Goal: Information Seeking & Learning: Learn about a topic

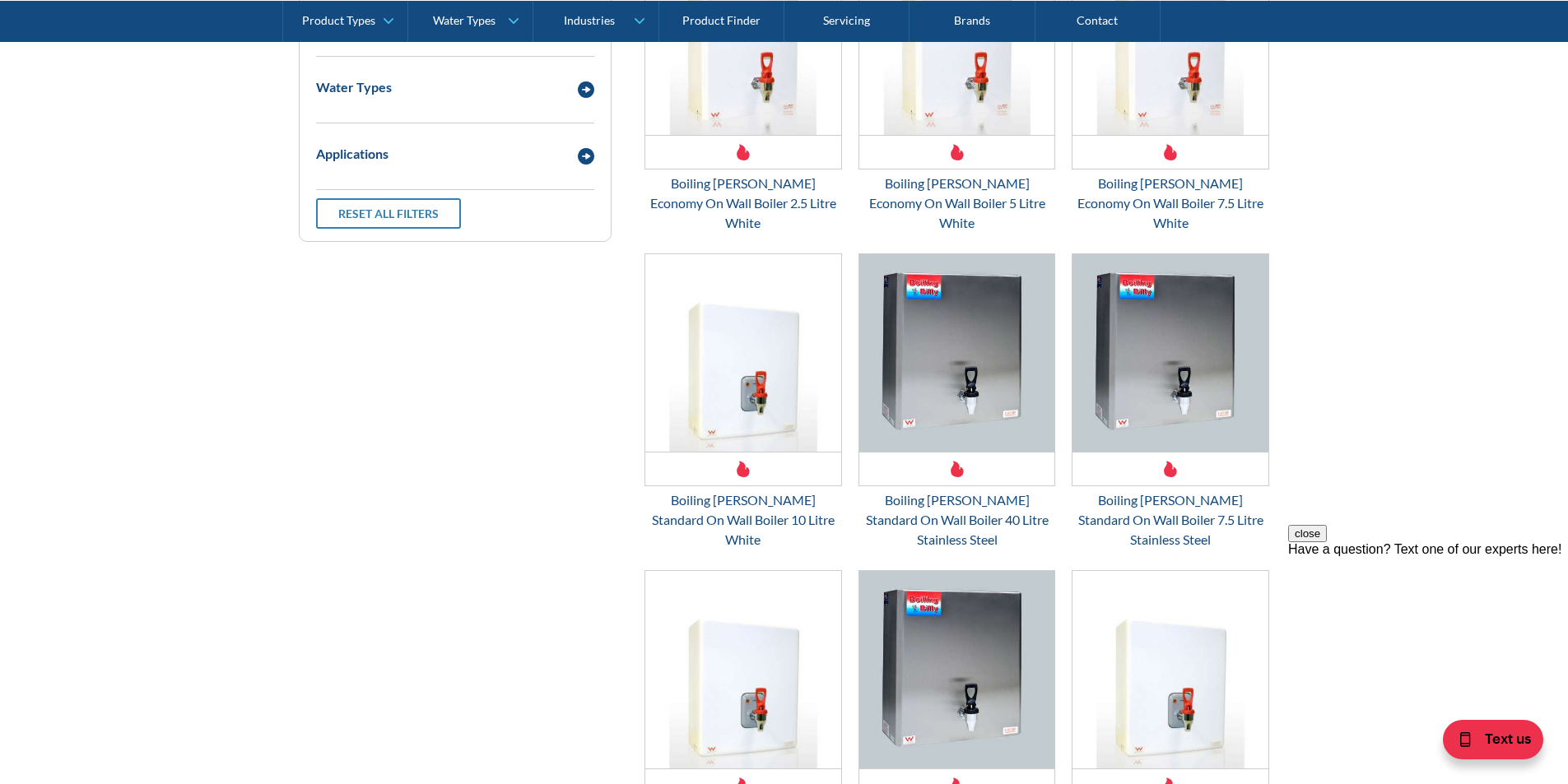
scroll to position [2221, 0]
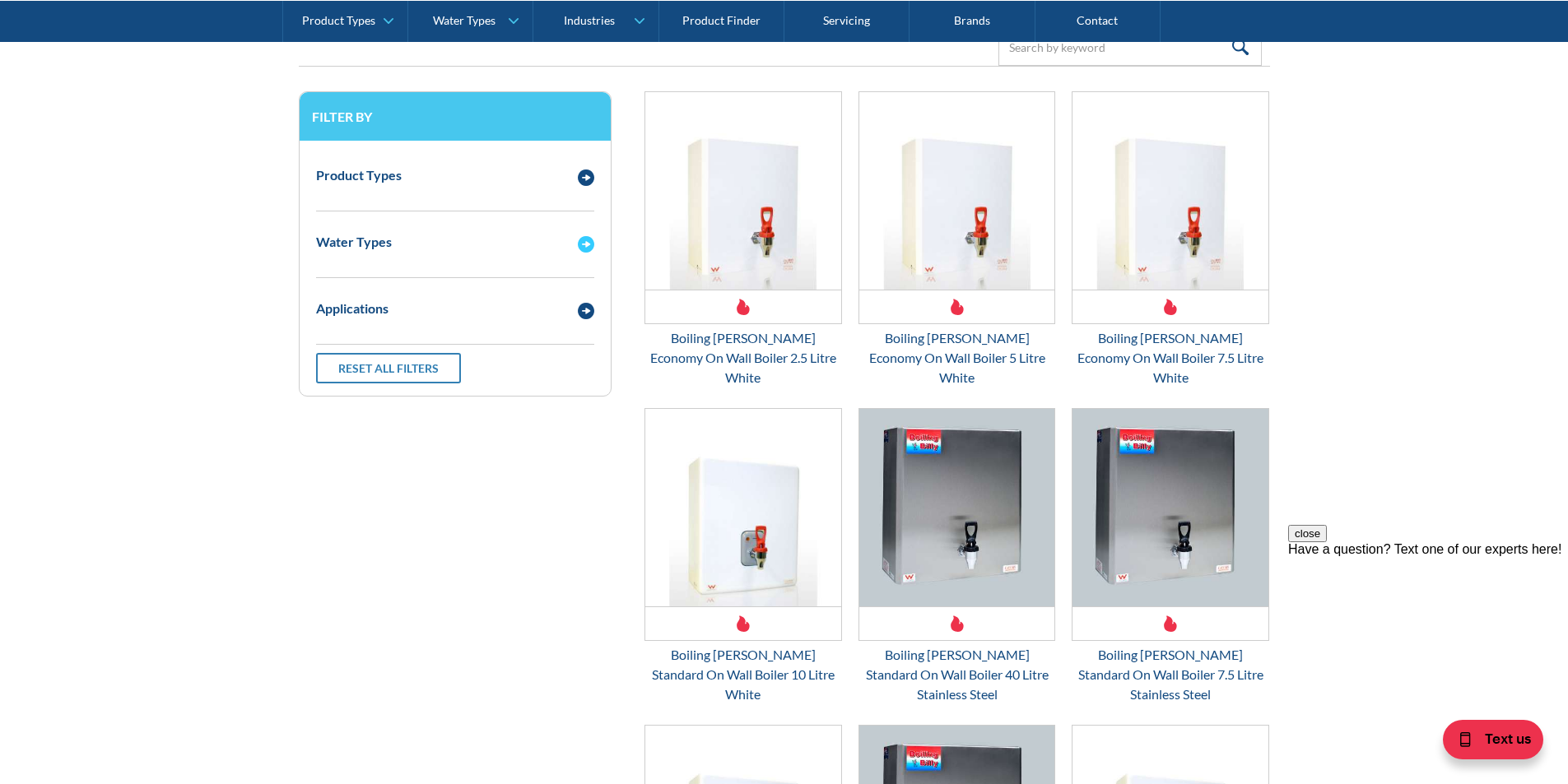
click at [588, 240] on img "Email Form 3" at bounding box center [586, 244] width 17 height 17
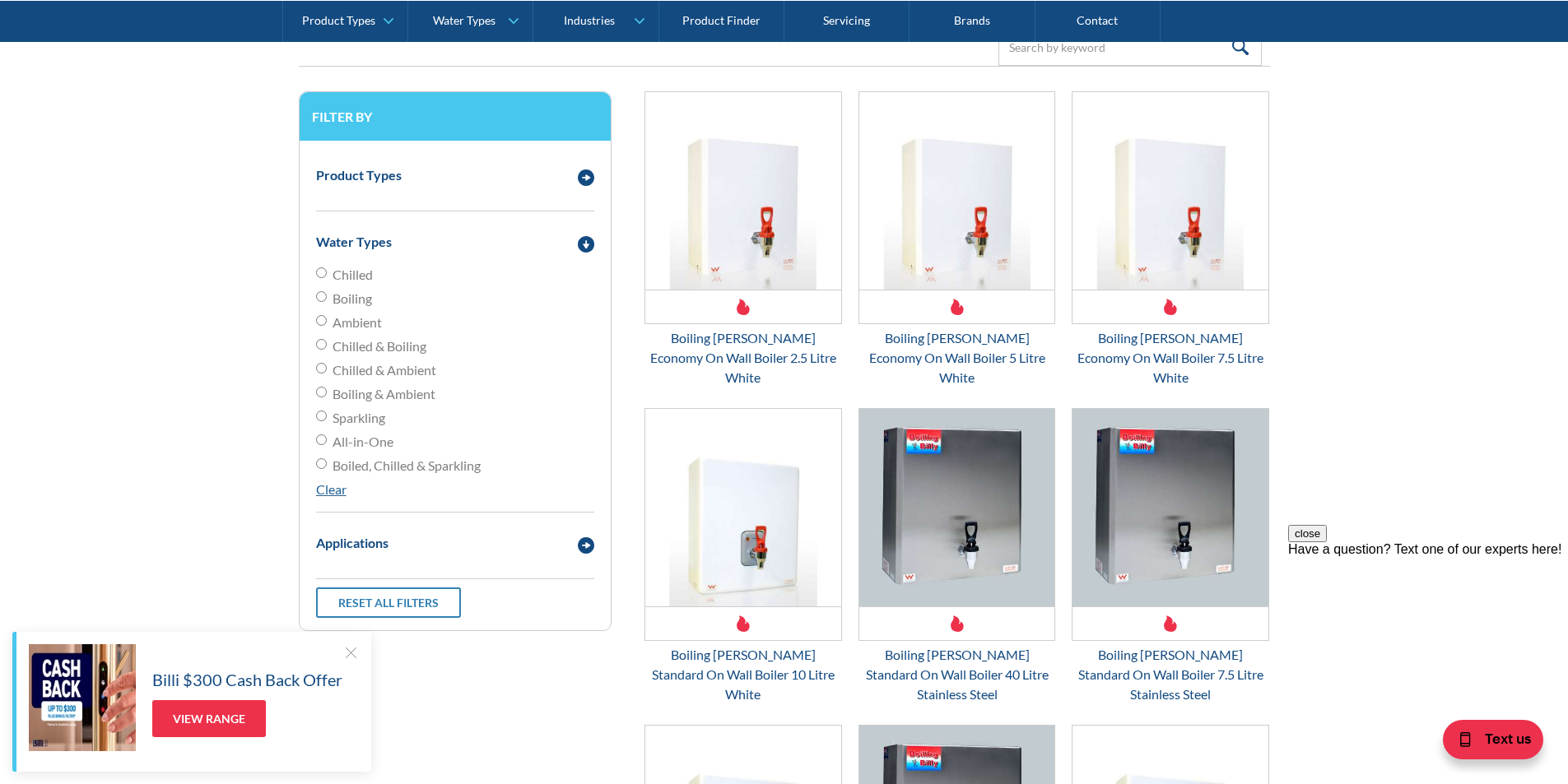
click at [338, 271] on span "Chilled" at bounding box center [353, 274] width 40 height 20
click at [326, 271] on input "Chilled" at bounding box center [321, 272] width 10 height 10
radio input "true"
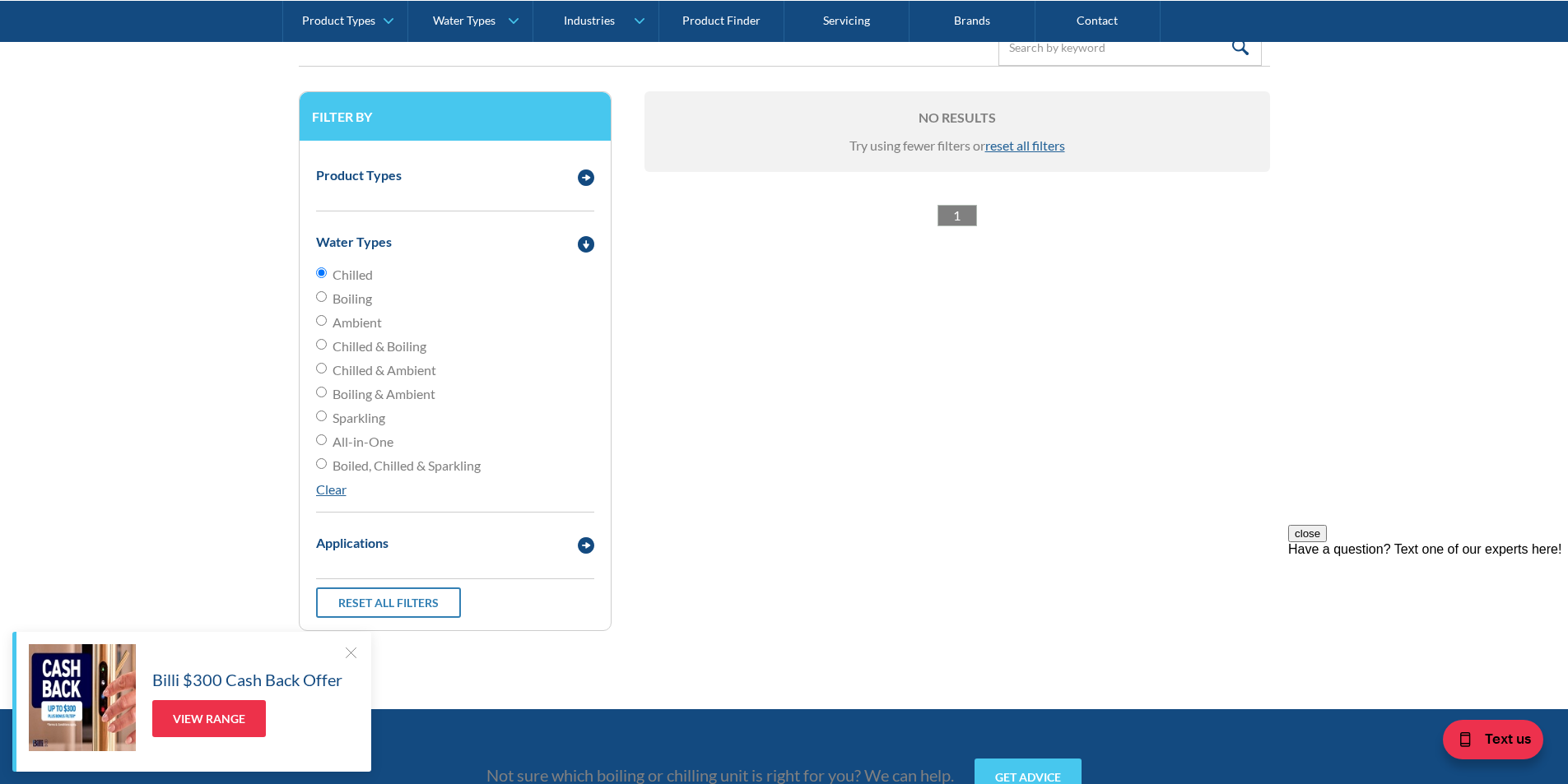
click at [434, 465] on span "Boiled, Chilled & Sparkling" at bounding box center [407, 466] width 148 height 20
click at [326, 465] on input "Boiled, Chilled & Sparkling" at bounding box center [321, 464] width 10 height 10
radio input "true"
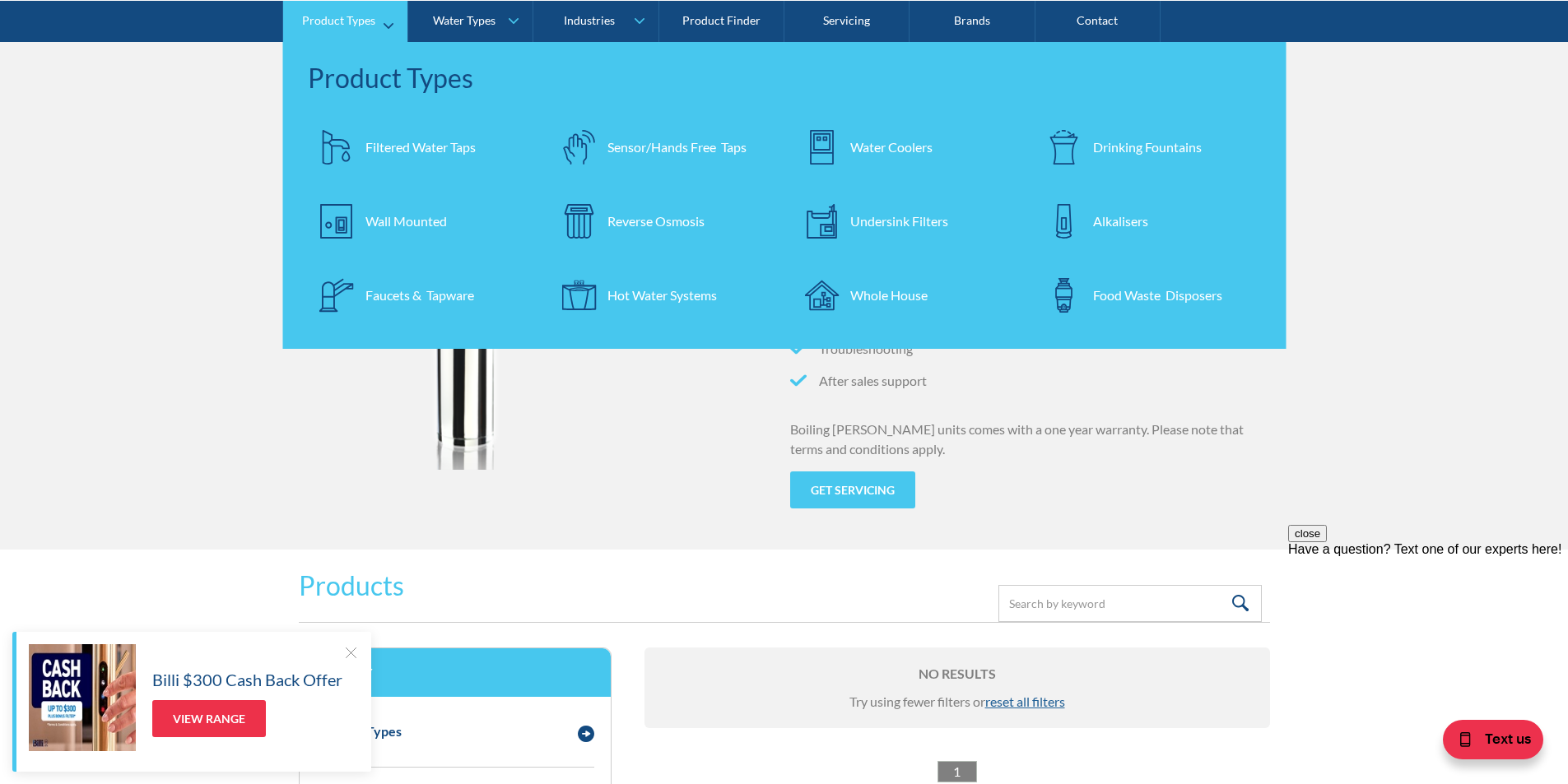
scroll to position [1481, 0]
